Goal: Information Seeking & Learning: Learn about a topic

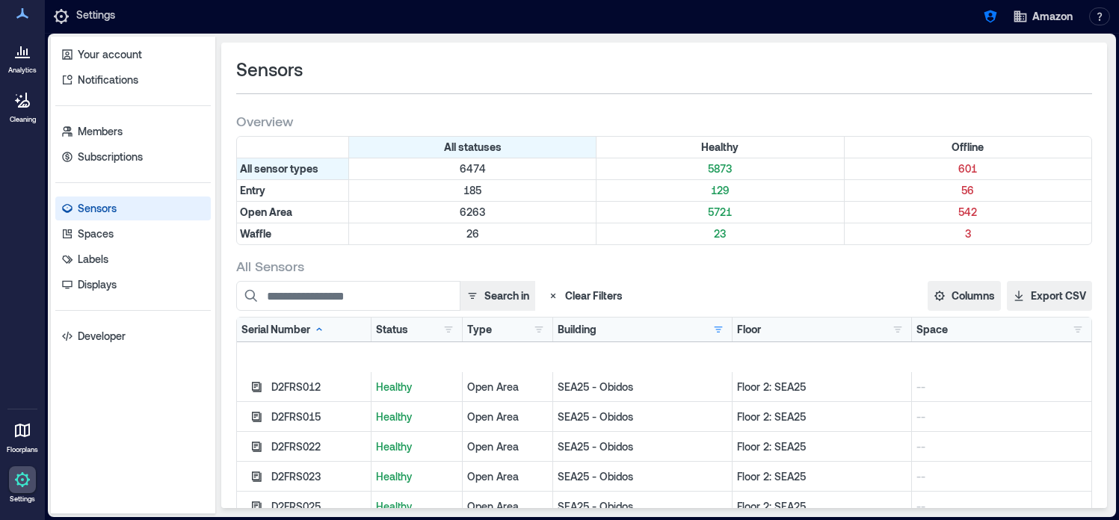
scroll to position [102, 0]
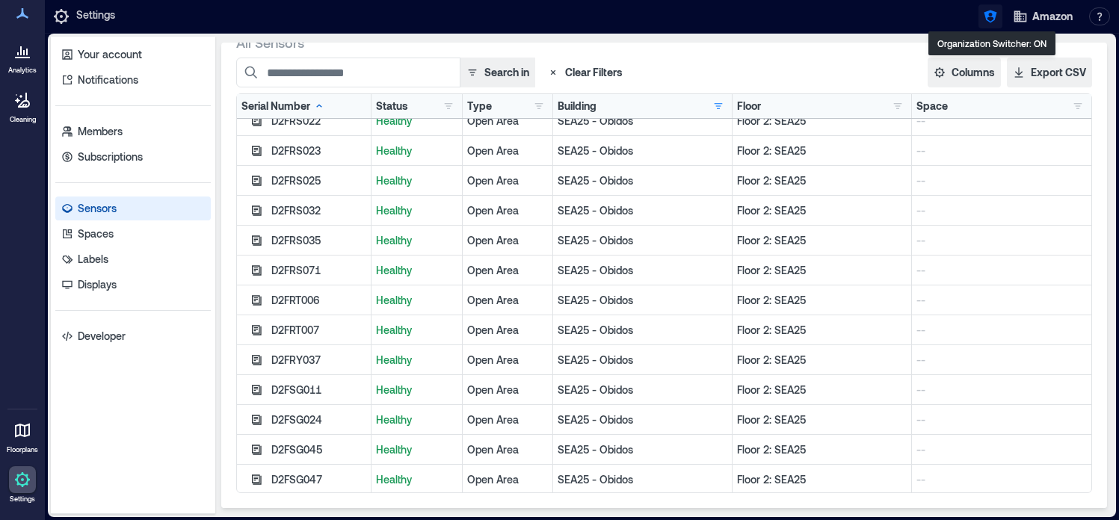
click at [995, 25] on button "button" at bounding box center [990, 16] width 24 height 24
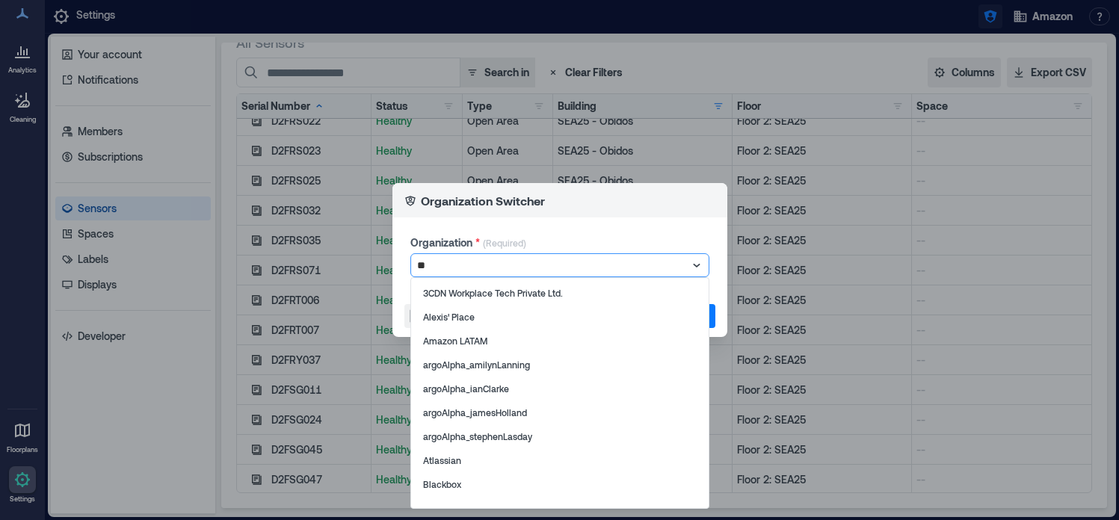
type input "*"
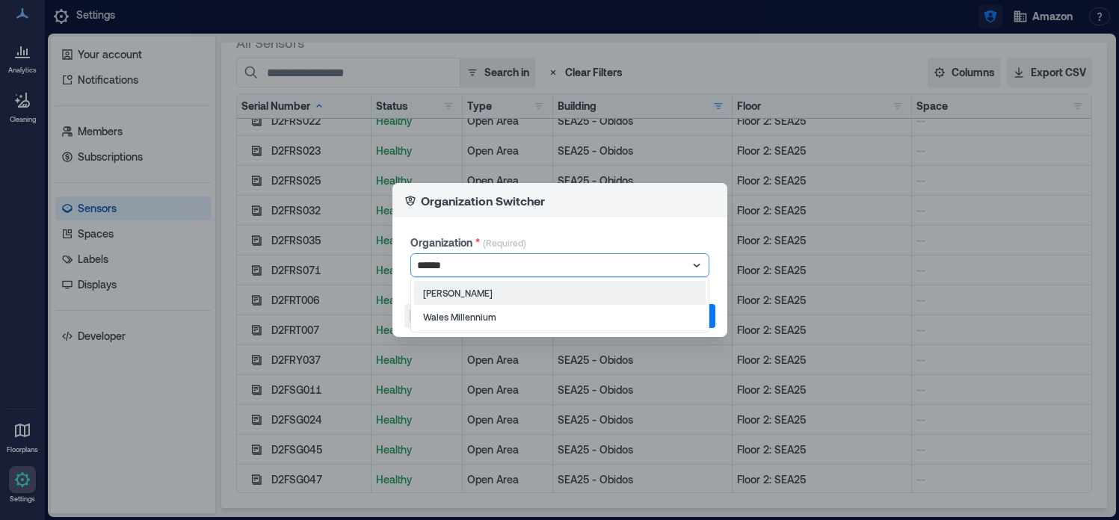
type input "*******"
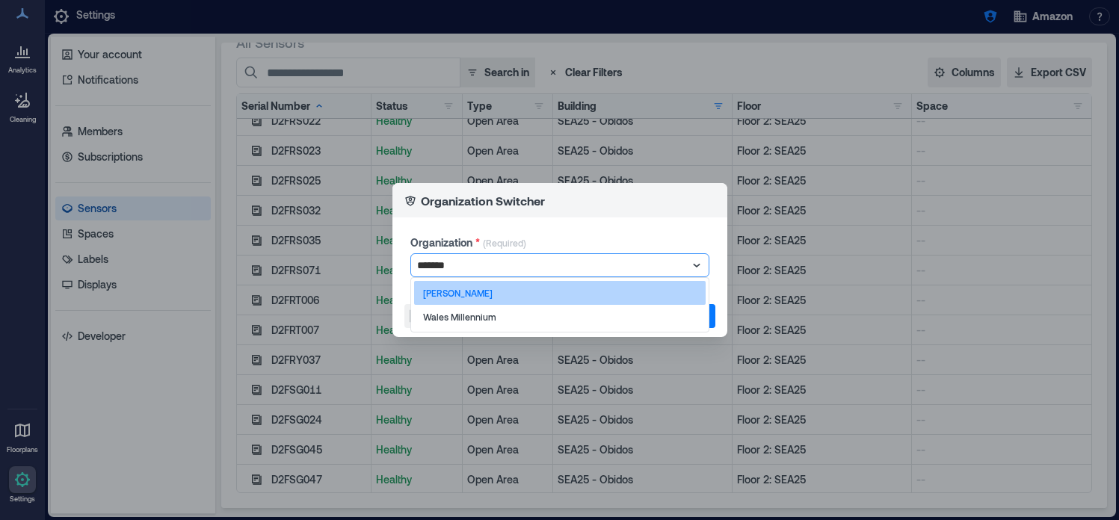
click at [436, 297] on p "[PERSON_NAME]" at bounding box center [458, 293] width 70 height 12
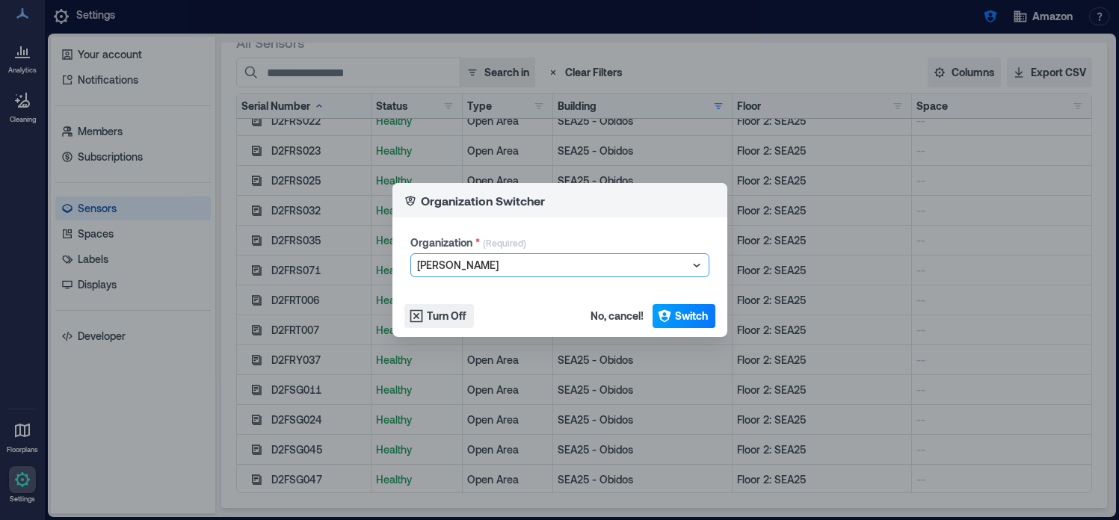
click at [683, 314] on span "Switch" at bounding box center [691, 316] width 33 height 15
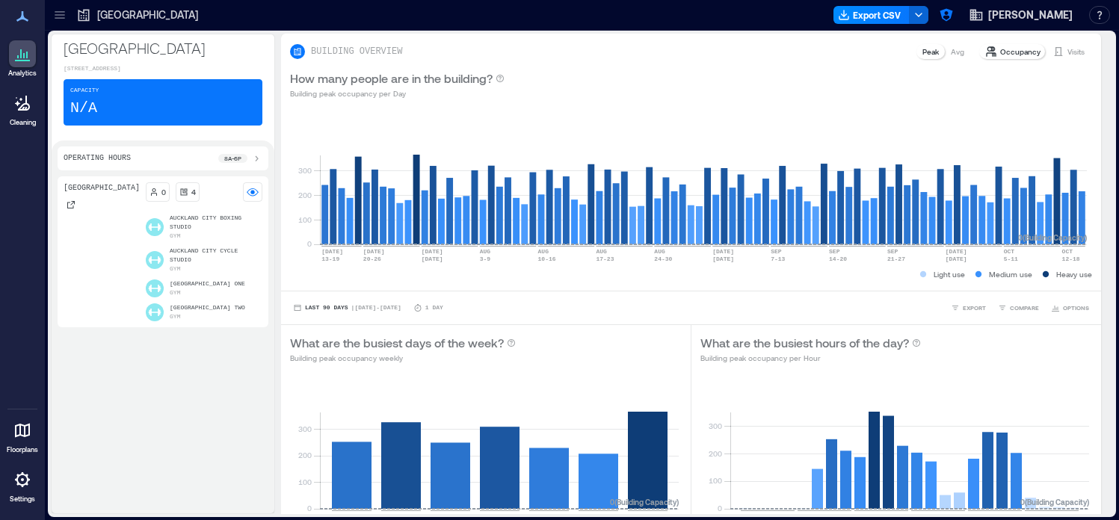
click at [58, 18] on icon at bounding box center [60, 17] width 10 height 1
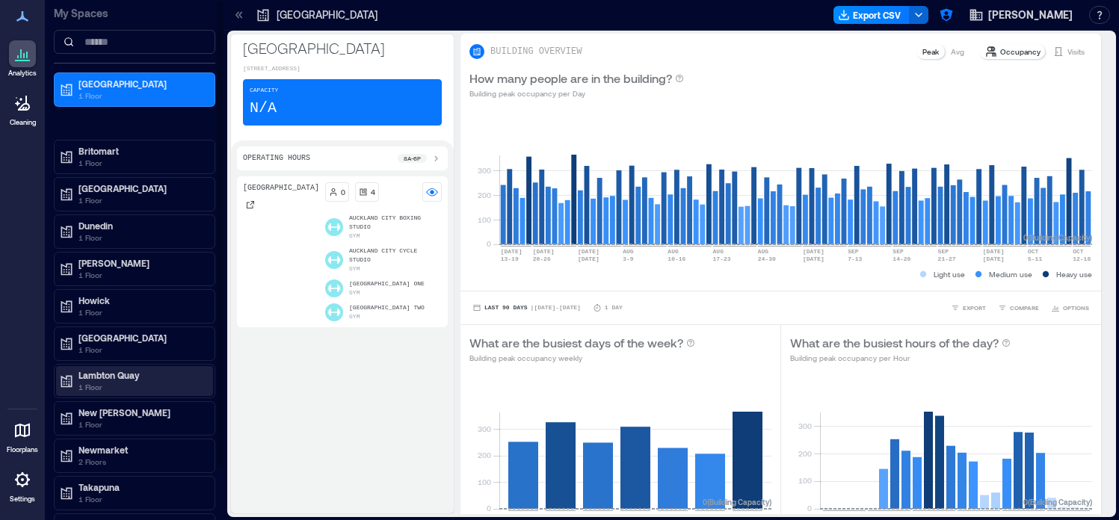
click at [115, 382] on p "1 Floor" at bounding box center [141, 387] width 126 height 12
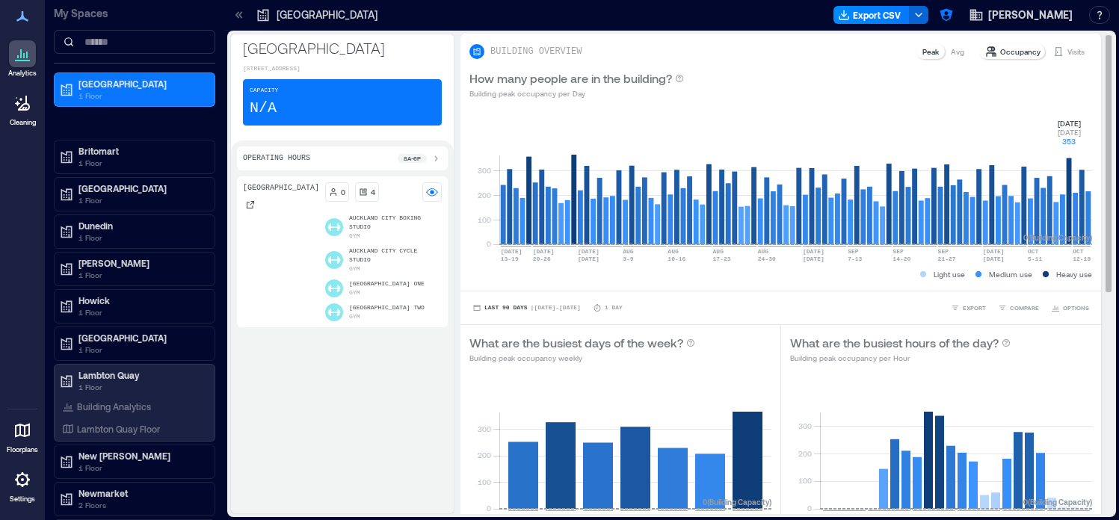
click at [1070, 165] on rect at bounding box center [795, 180] width 593 height 127
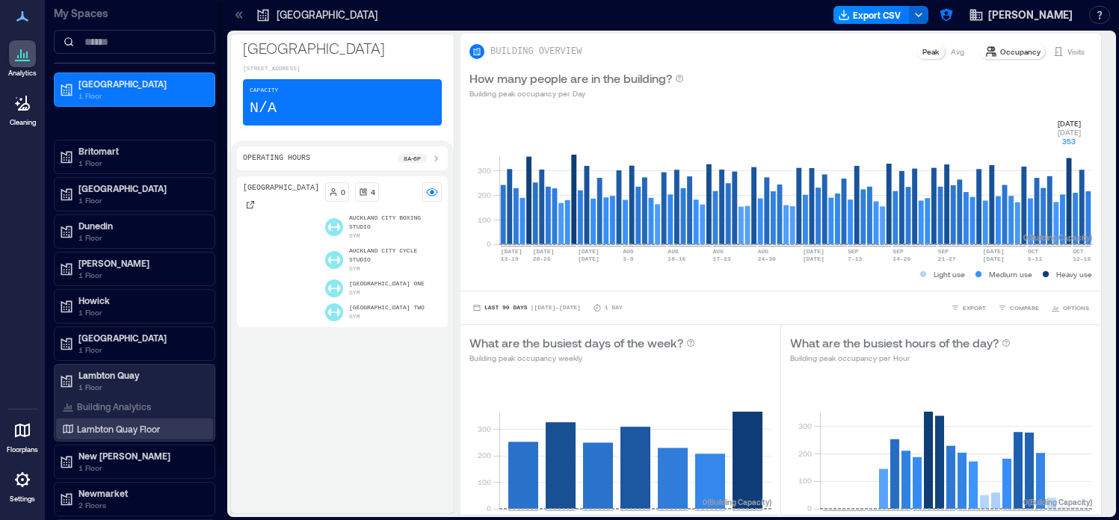
click at [117, 430] on p "Lambton Quay Floor" at bounding box center [118, 429] width 83 height 12
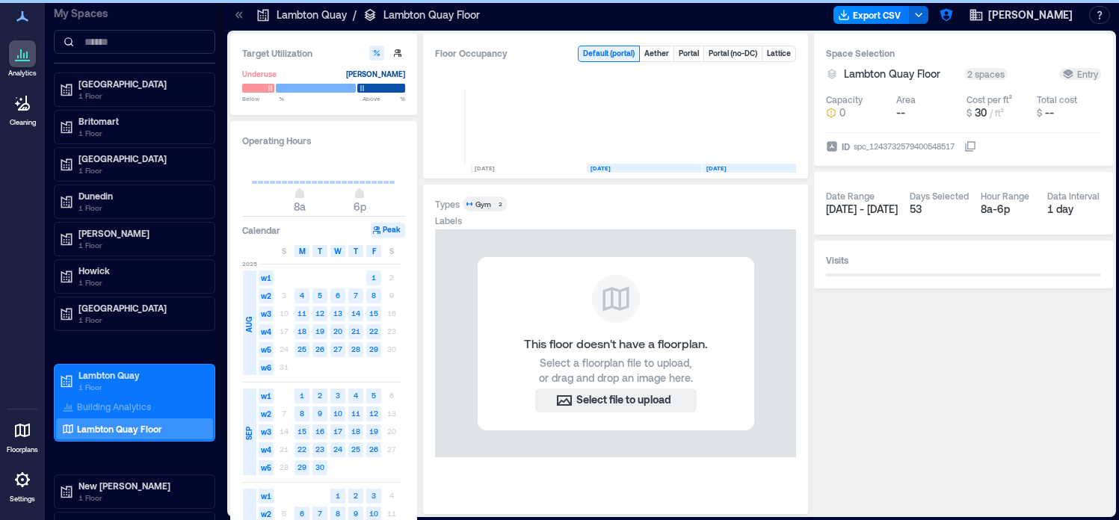
scroll to position [0, 75]
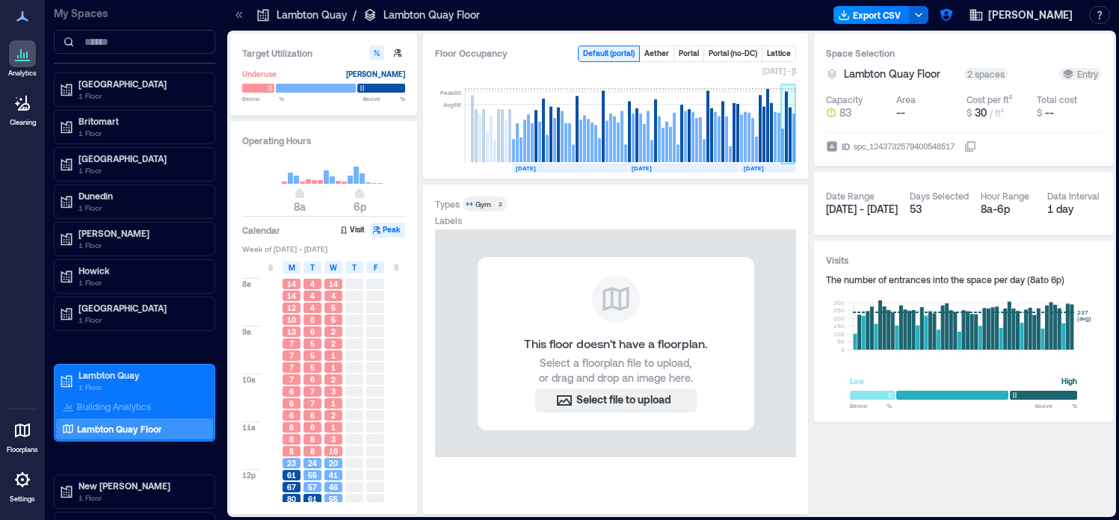
click at [791, 144] on rect at bounding box center [788, 126] width 15 height 75
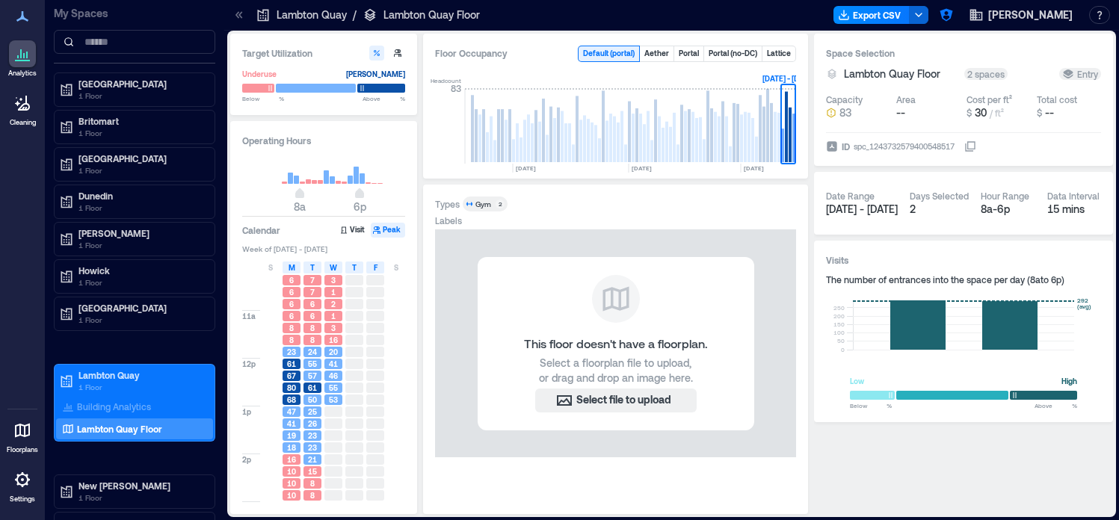
scroll to position [135, 0]
drag, startPoint x: 339, startPoint y: 378, endPoint x: 327, endPoint y: 380, distance: 12.1
click at [326, 380] on div "53" at bounding box center [333, 376] width 18 height 10
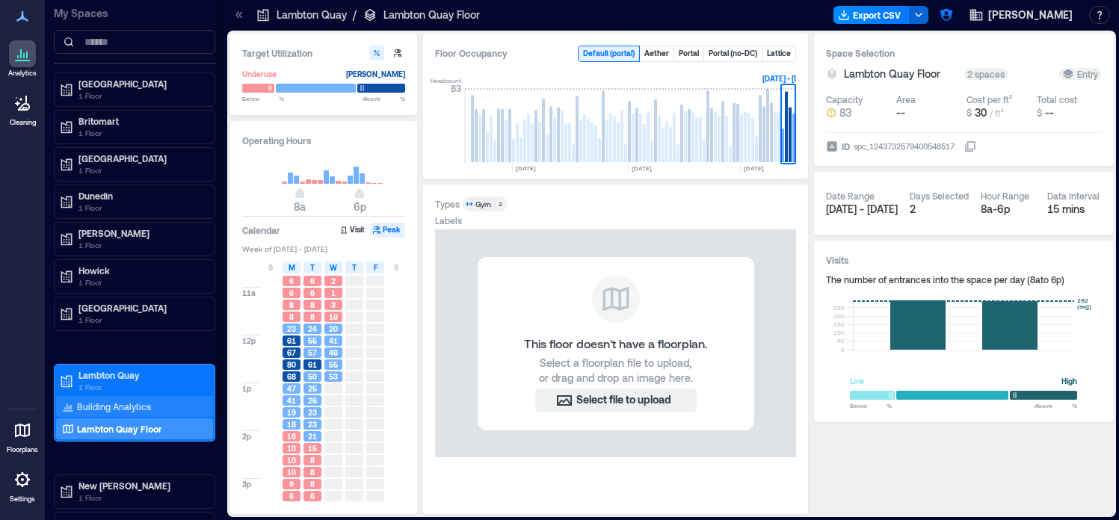
click at [135, 404] on p "Building Analytics" at bounding box center [114, 407] width 74 height 12
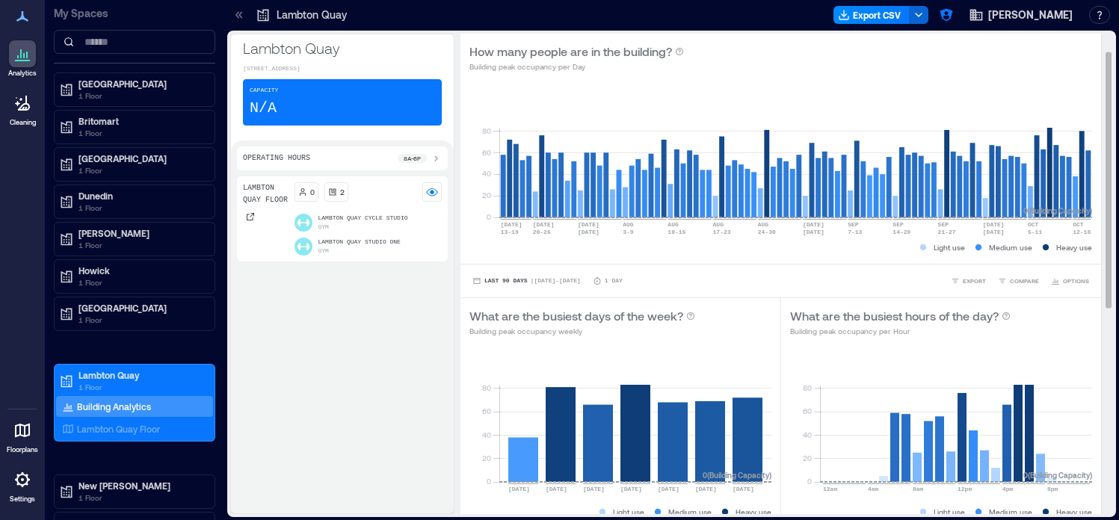
scroll to position [25, 0]
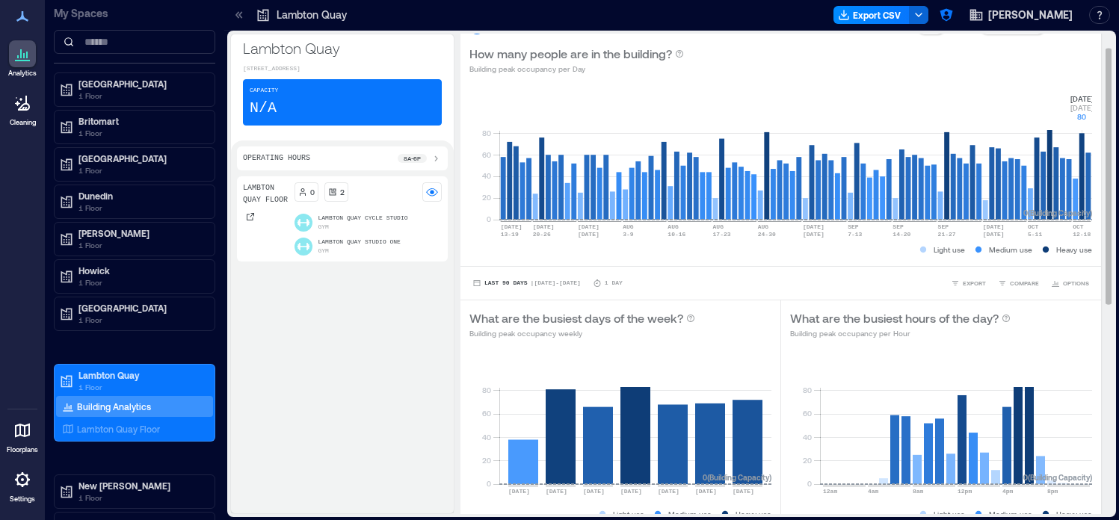
click at [1079, 165] on rect at bounding box center [795, 156] width 593 height 127
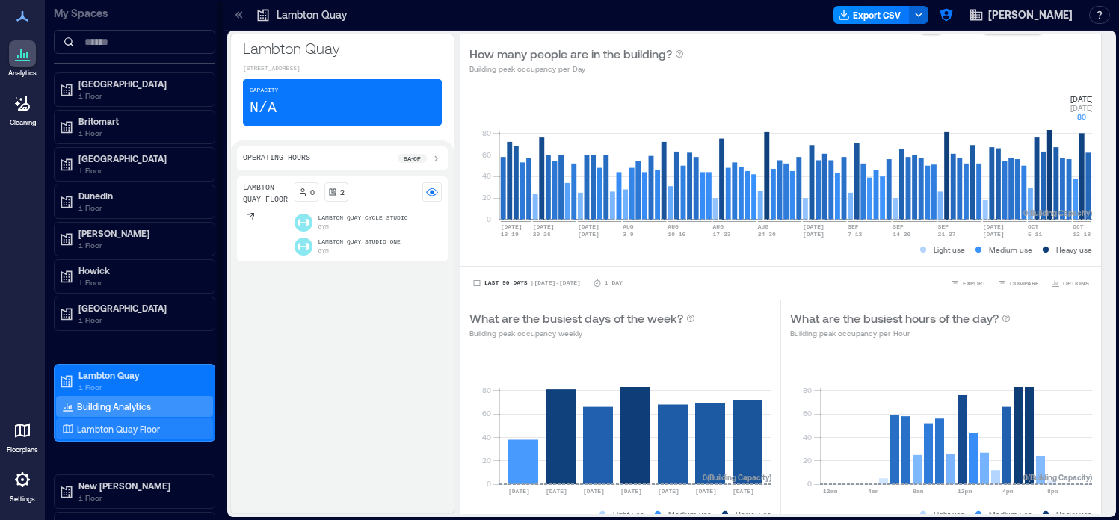
click at [179, 427] on div "Lambton Quay Floor" at bounding box center [131, 429] width 145 height 15
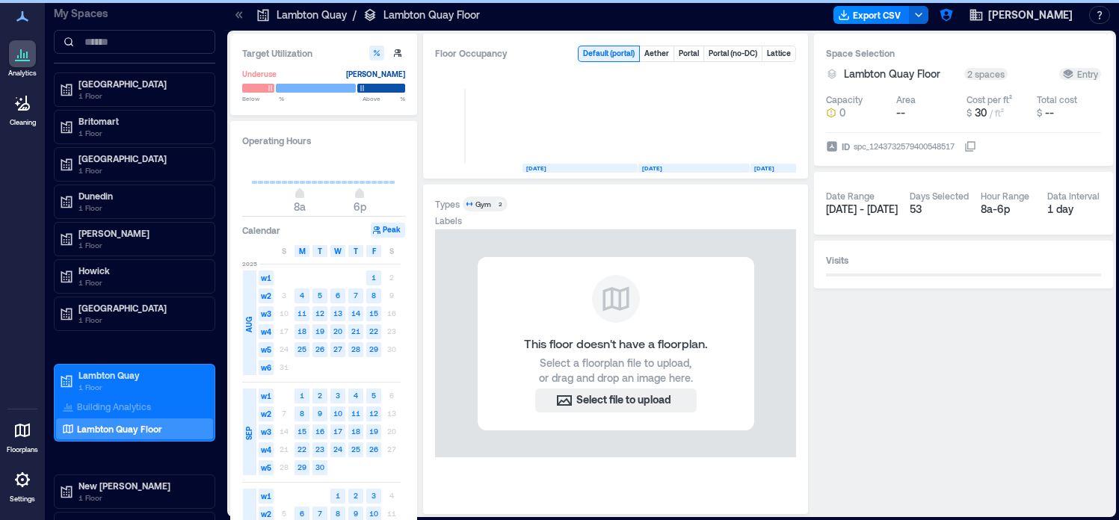
scroll to position [0, 75]
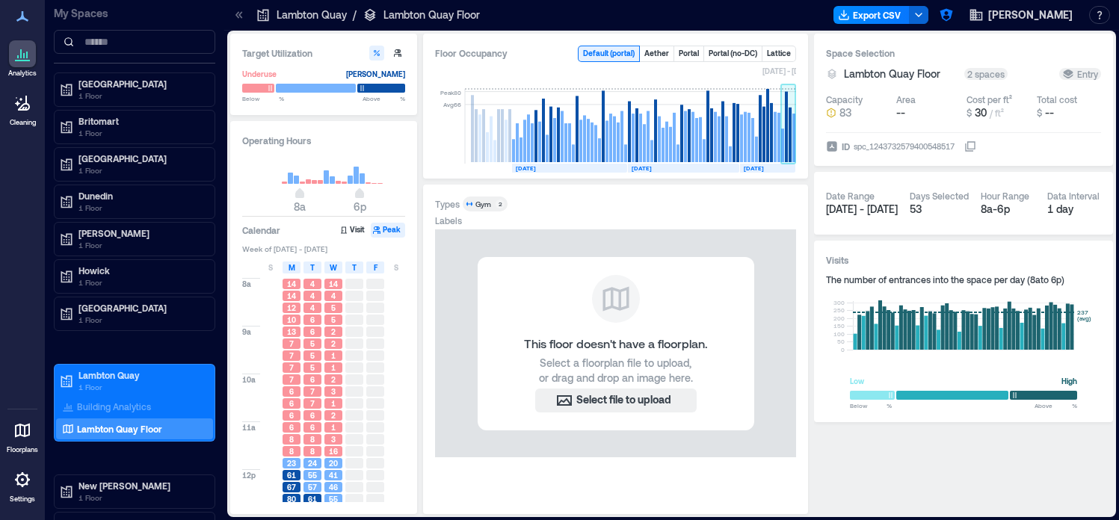
click at [785, 132] on rect at bounding box center [786, 127] width 3 height 70
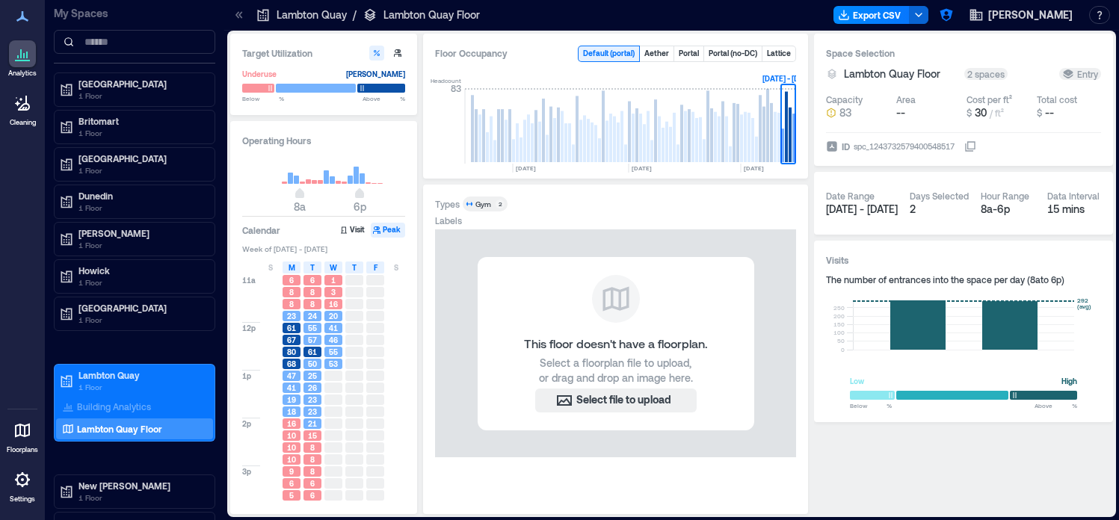
scroll to position [254, 0]
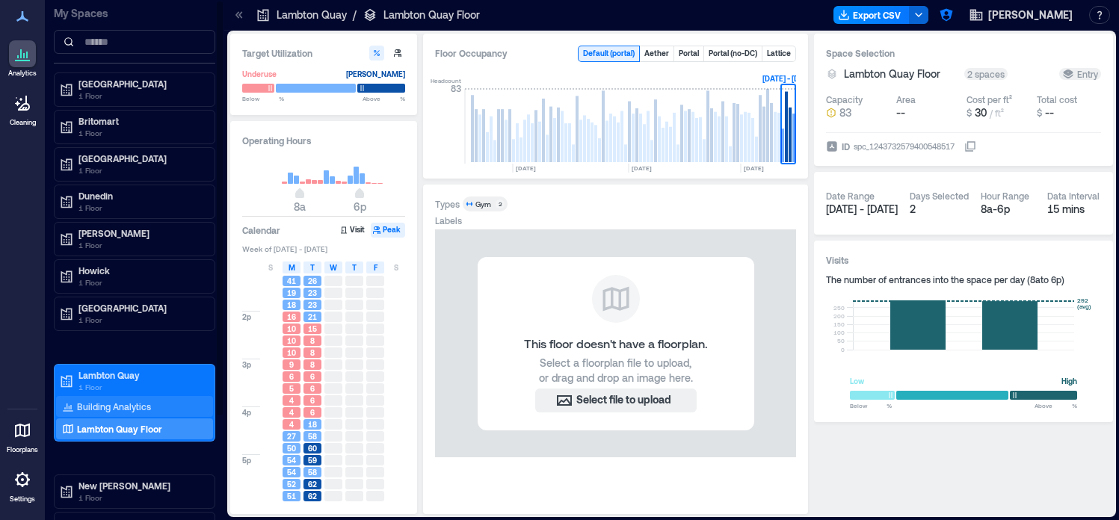
click at [126, 401] on p "Building Analytics" at bounding box center [114, 407] width 74 height 12
